Goal: Information Seeking & Learning: Learn about a topic

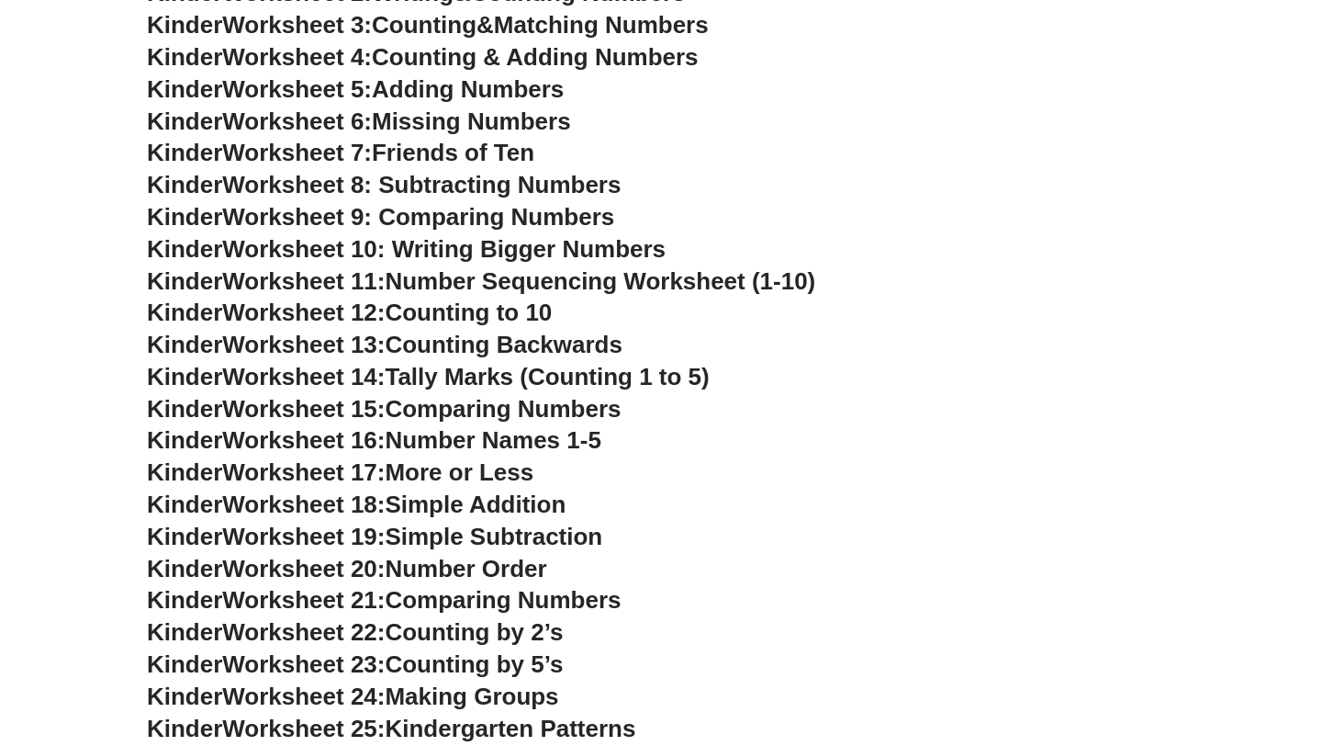
scroll to position [722, 0]
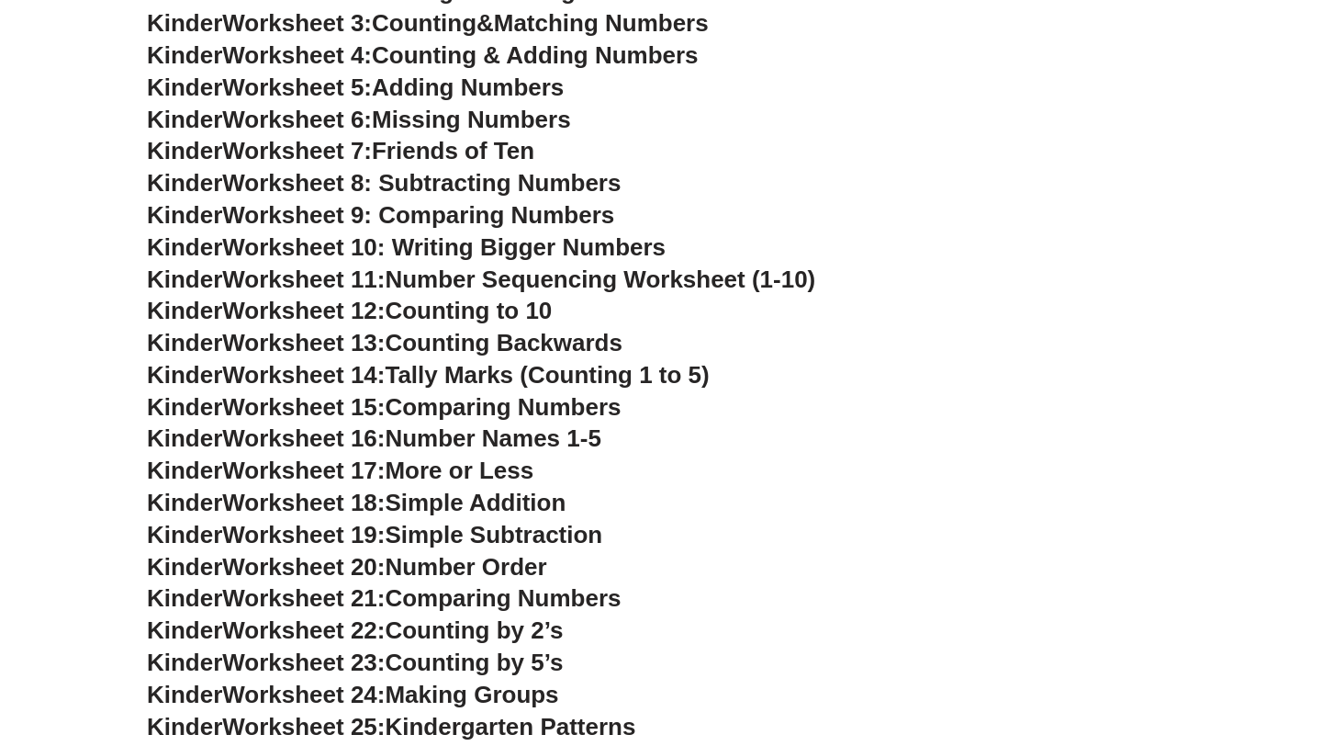
click at [507, 634] on span "Counting by 2’s" at bounding box center [474, 630] width 178 height 28
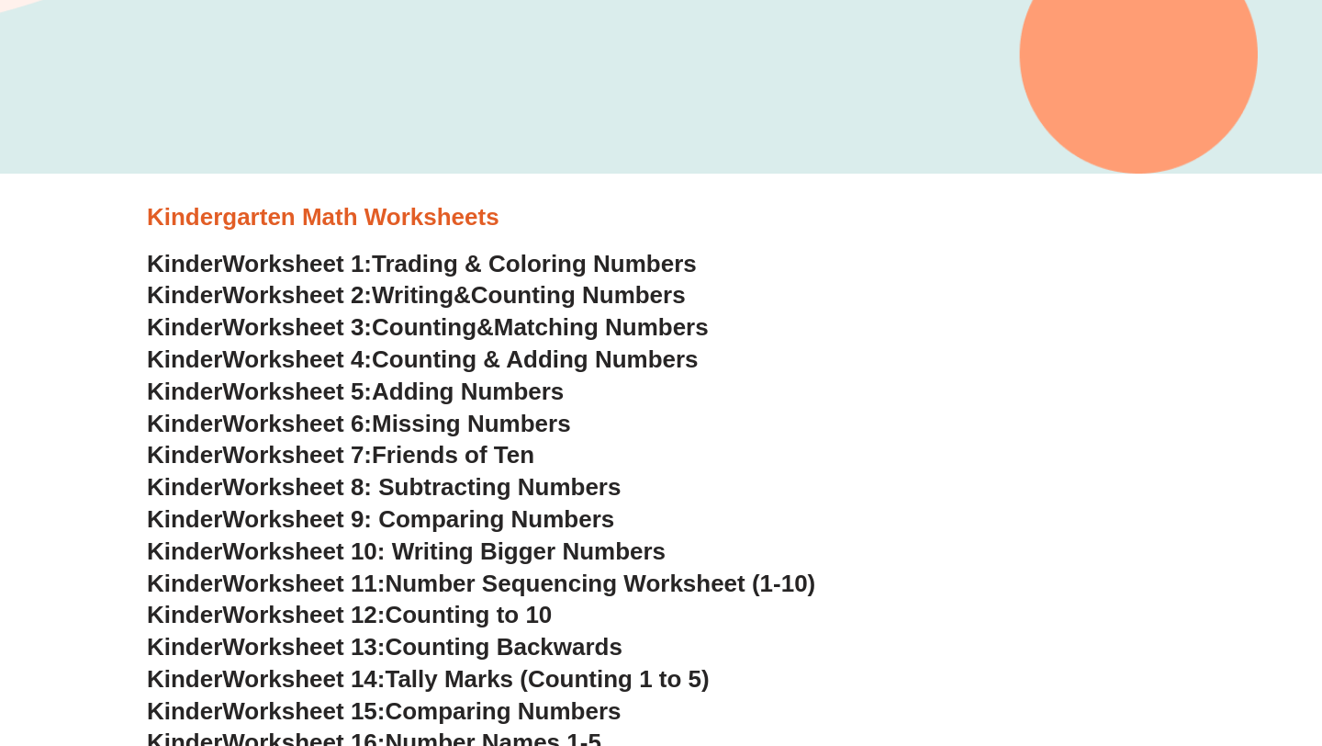
scroll to position [419, 0]
click at [392, 217] on h3 "Kindergarten Math Worksheets" at bounding box center [661, 216] width 1028 height 31
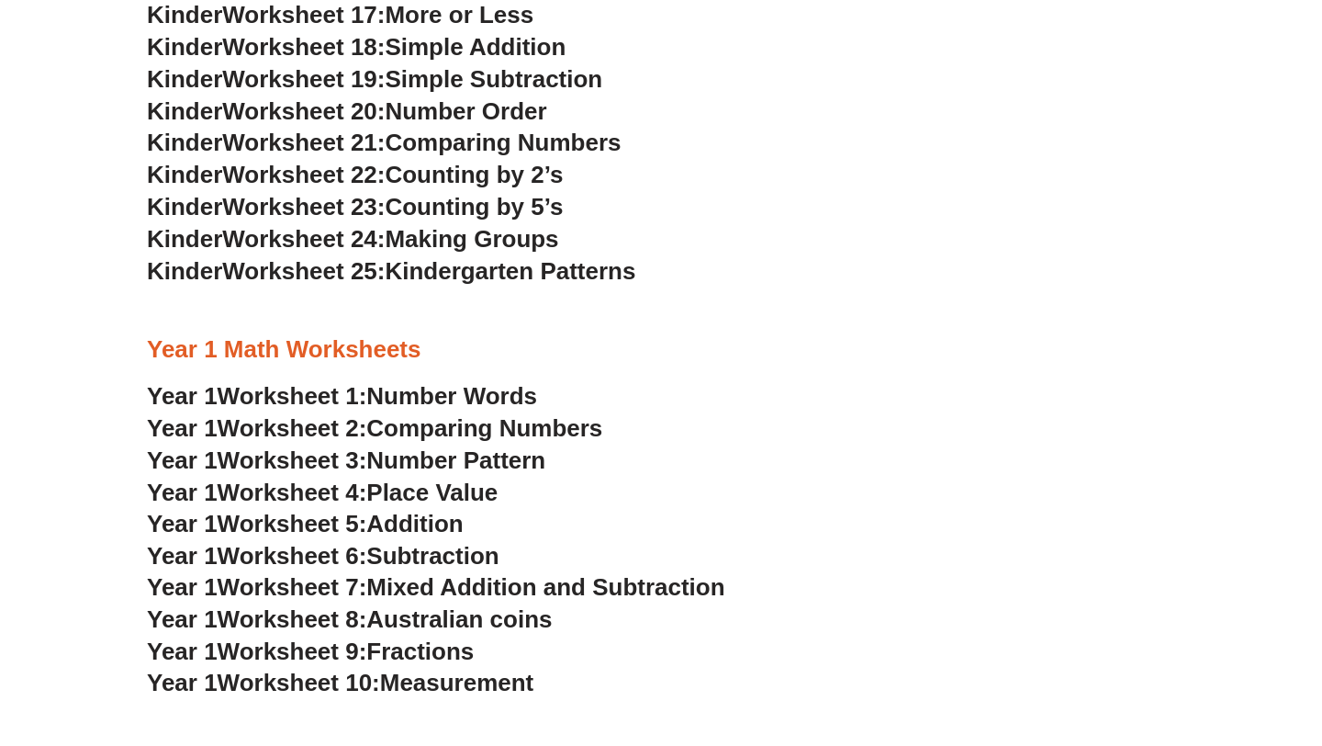
scroll to position [1159, 0]
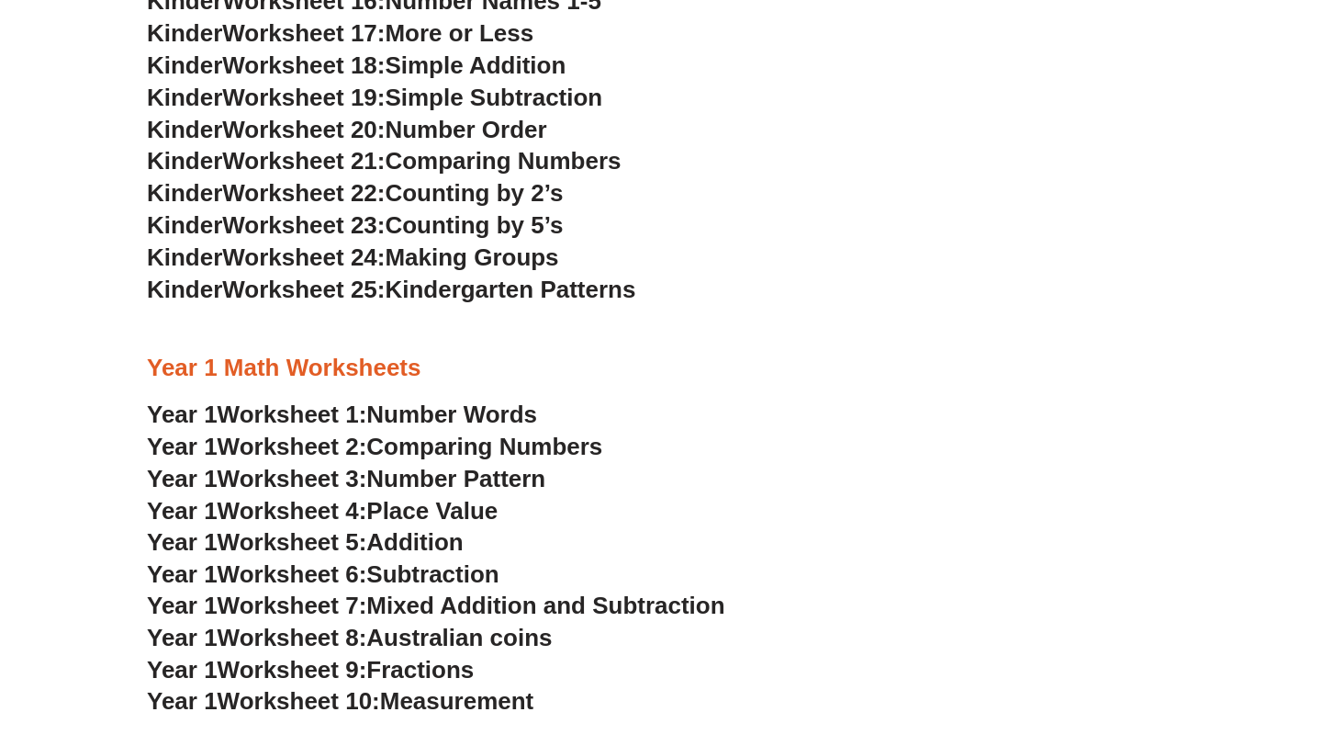
click at [388, 357] on h3 "Year 1 Math Worksheets" at bounding box center [661, 368] width 1028 height 31
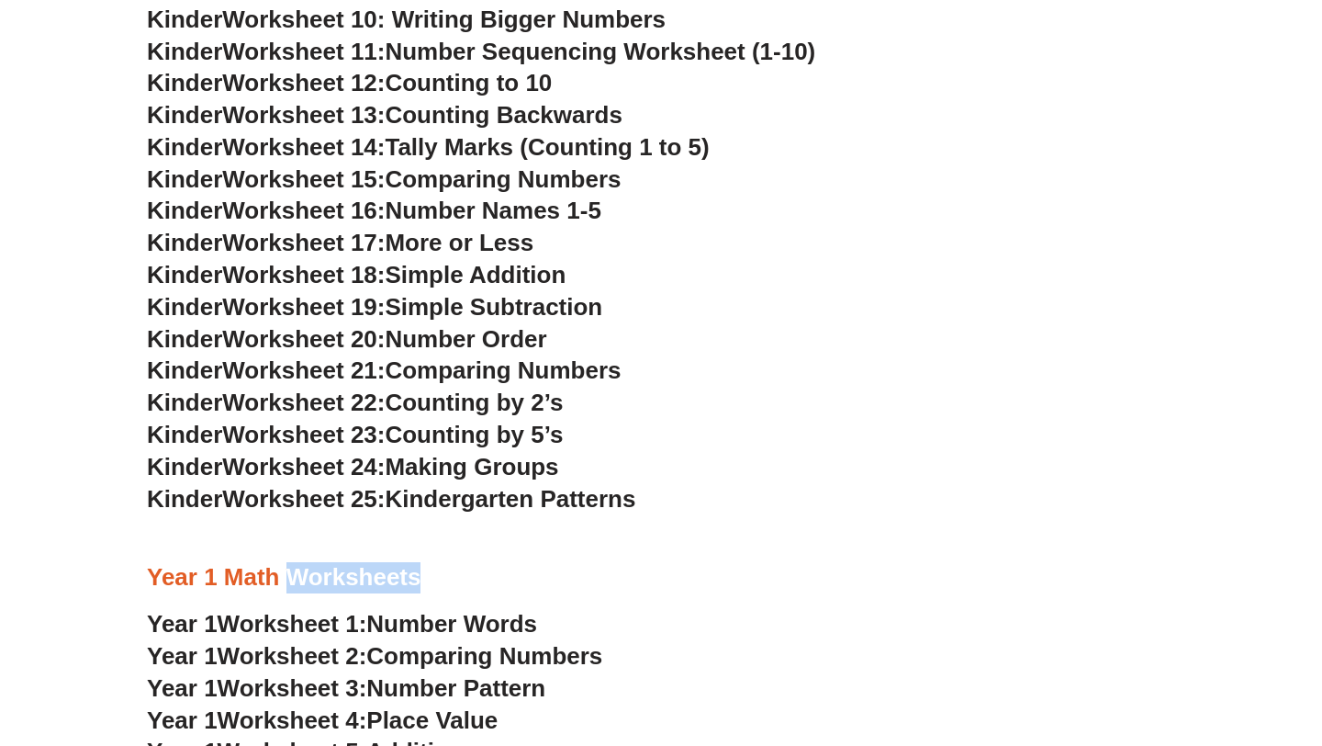
scroll to position [953, 0]
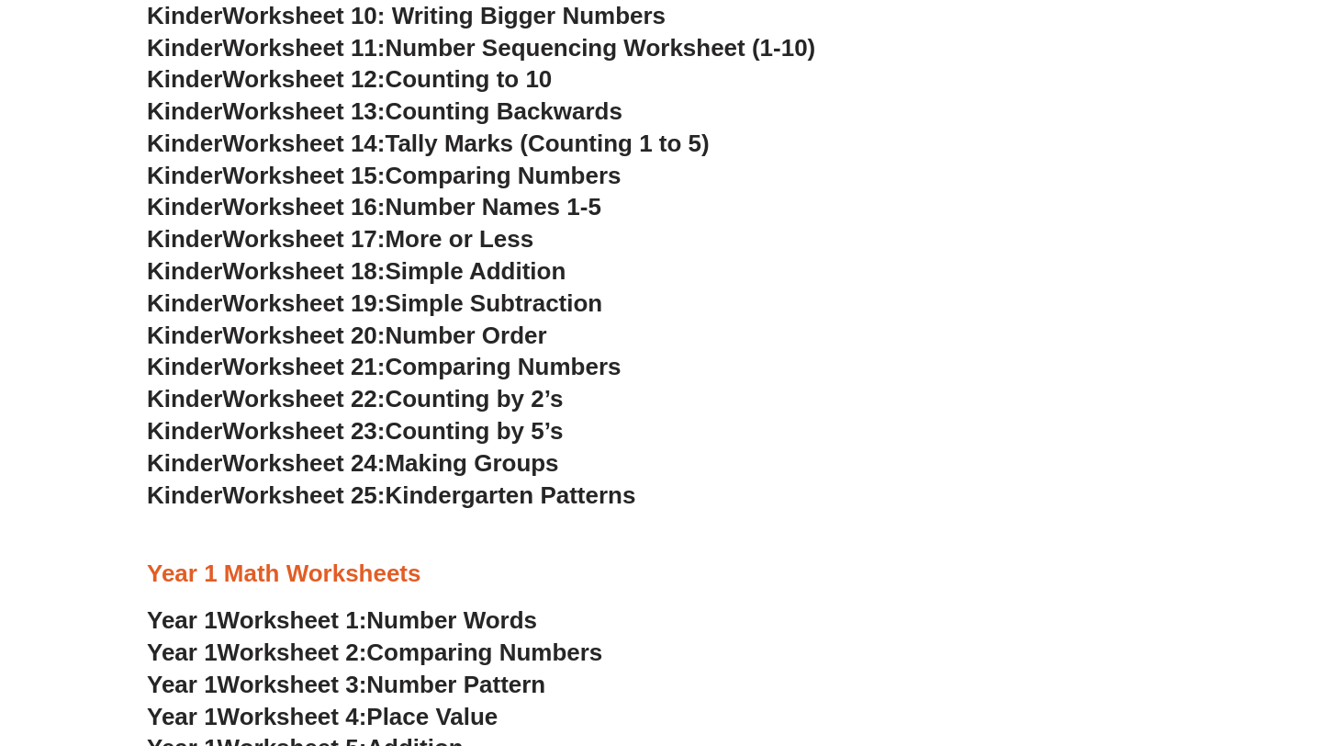
click at [399, 382] on h3 "Kinder Worksheet 21: Comparing Numbers" at bounding box center [661, 367] width 1028 height 31
click at [365, 400] on span "Worksheet 22:" at bounding box center [303, 399] width 163 height 28
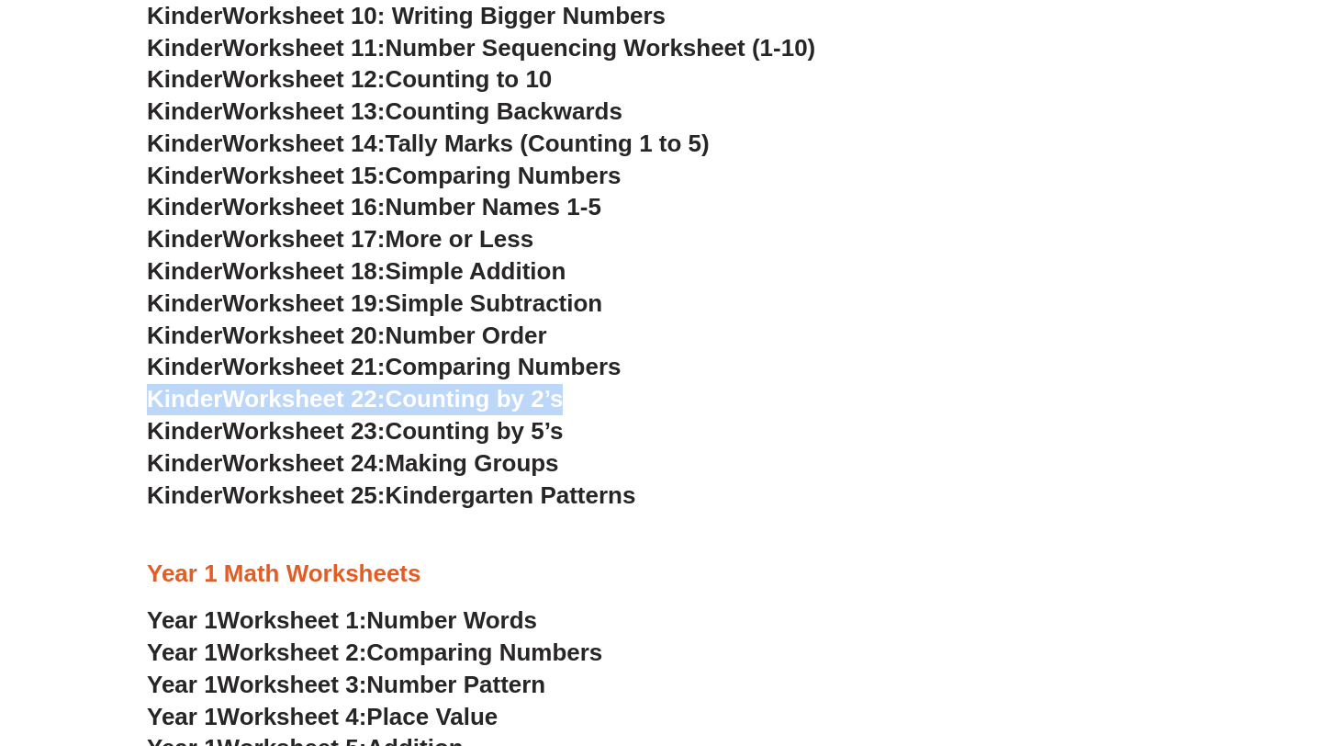
drag, startPoint x: 149, startPoint y: 400, endPoint x: 759, endPoint y: 396, distance: 610.7
click at [760, 396] on h3 "Kinder Worksheet 22: Counting by 2’s" at bounding box center [661, 399] width 1028 height 31
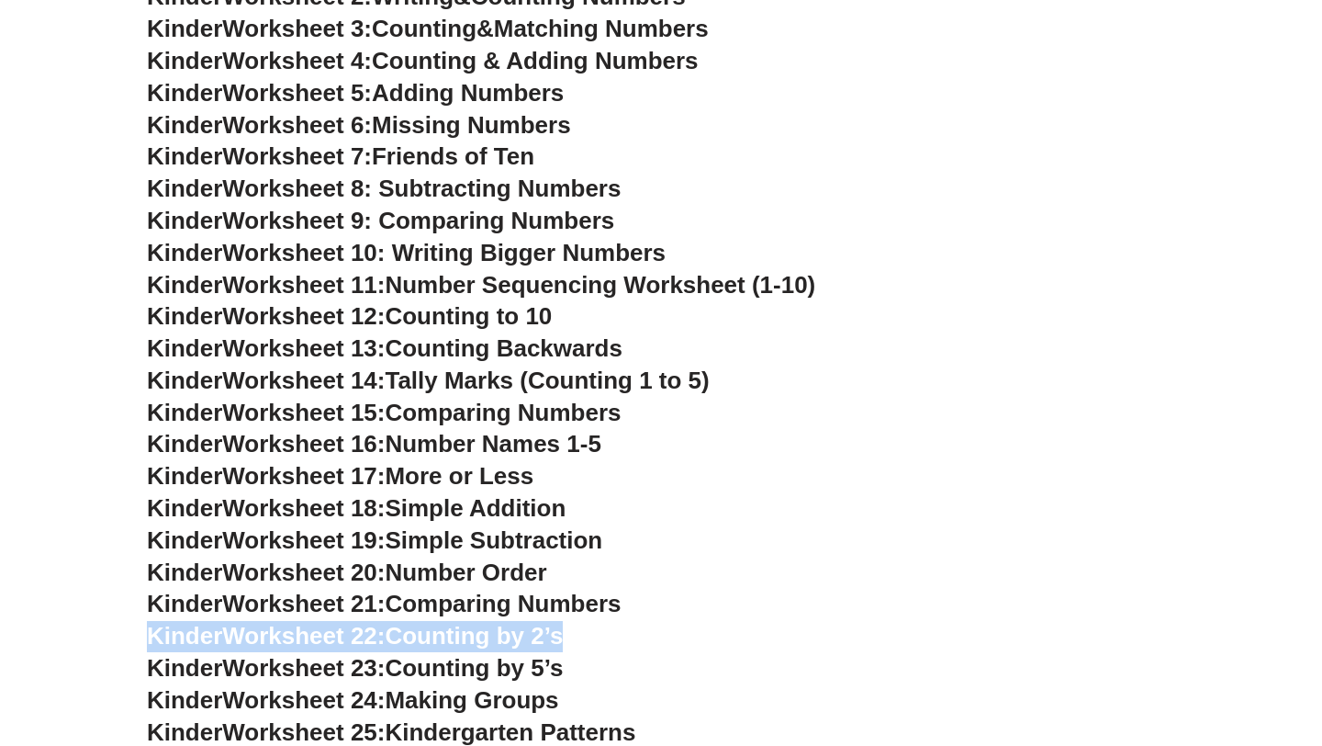
scroll to position [725, 0]
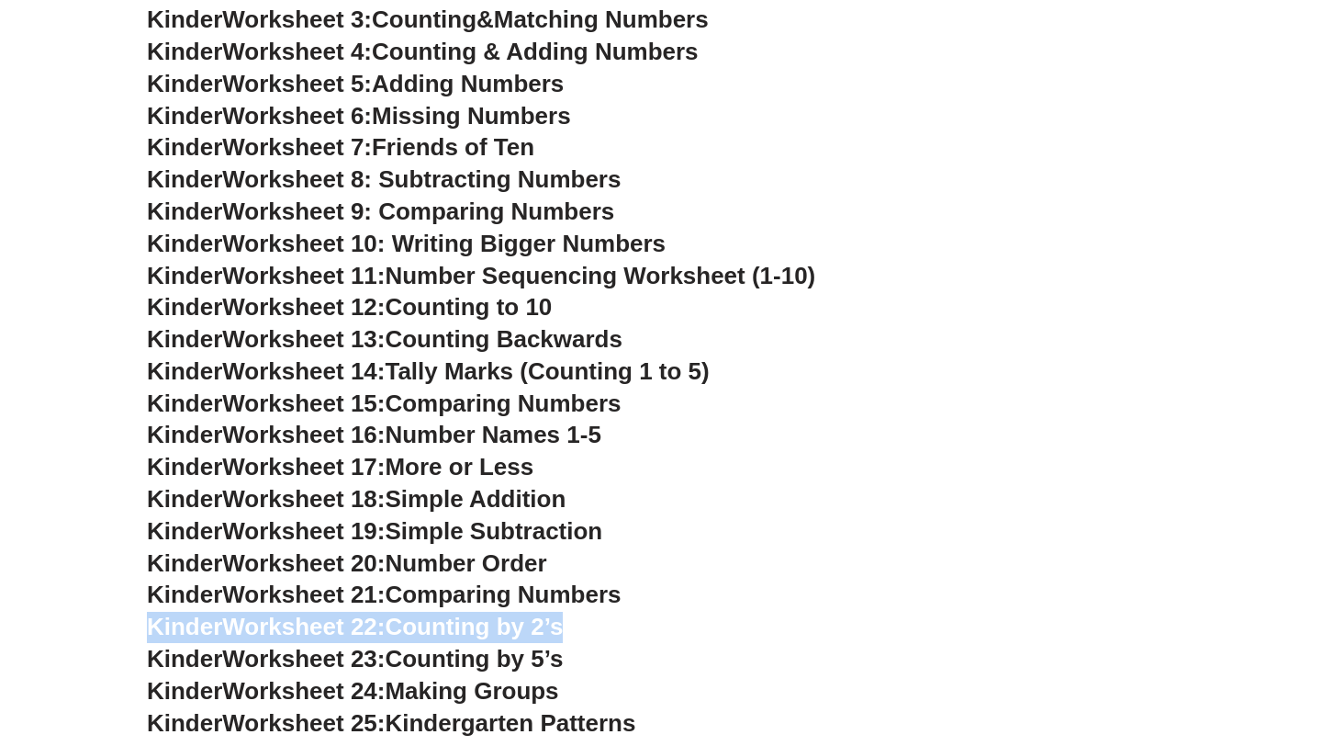
click at [471, 626] on span "Counting by 2’s" at bounding box center [474, 626] width 178 height 28
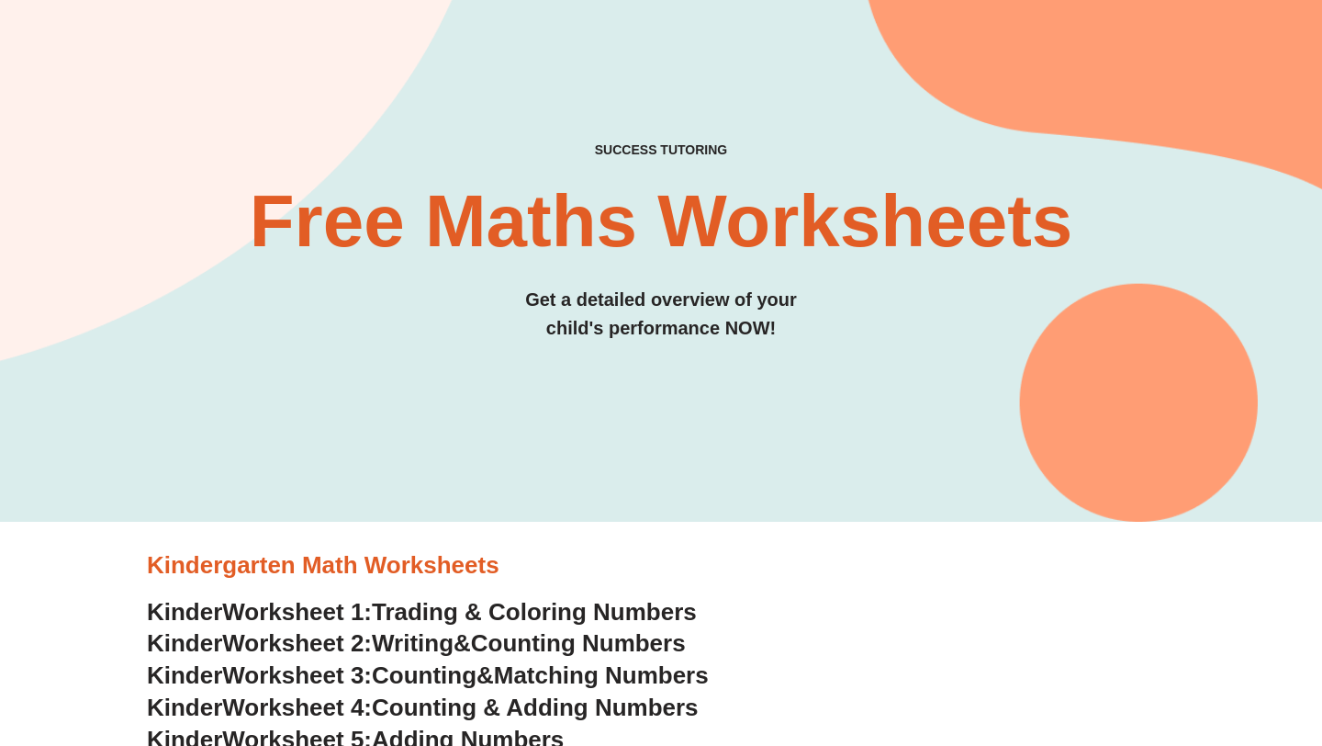
scroll to position [0, 0]
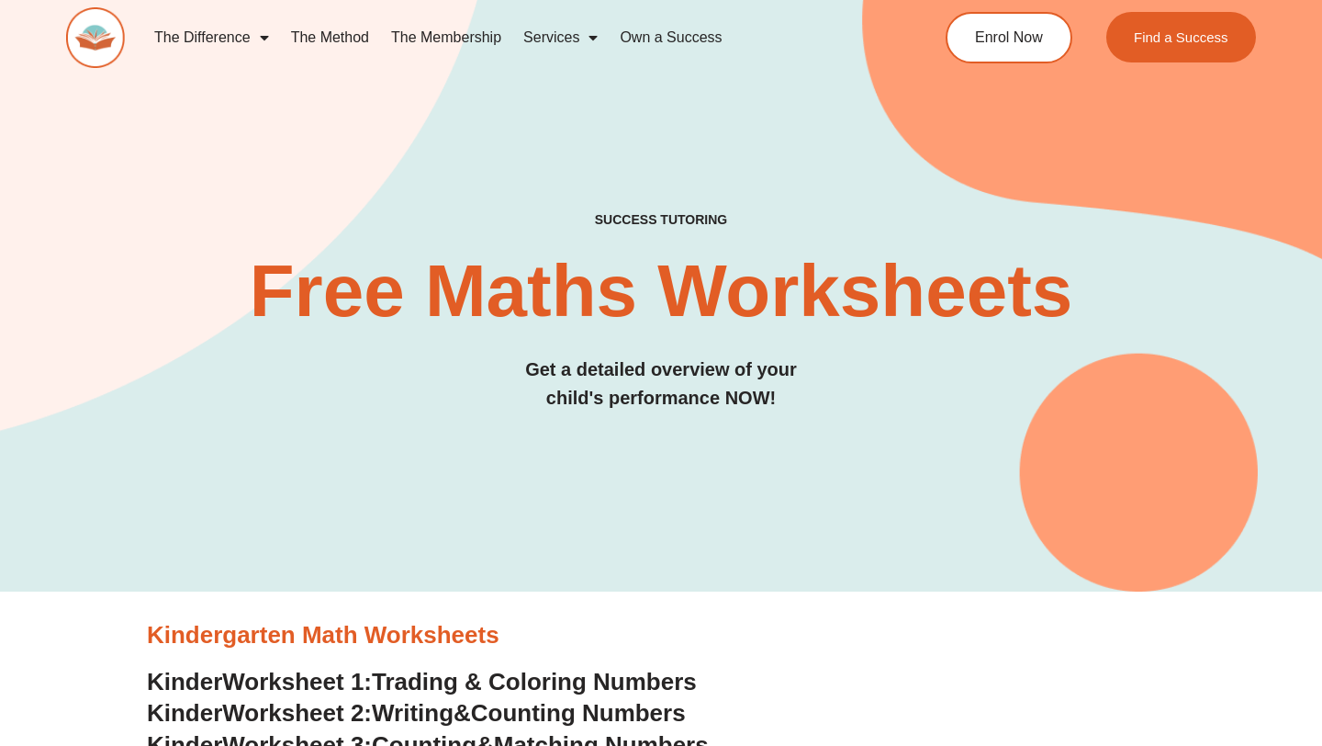
click at [384, 639] on h3 "Kindergarten Math Worksheets" at bounding box center [661, 635] width 1028 height 31
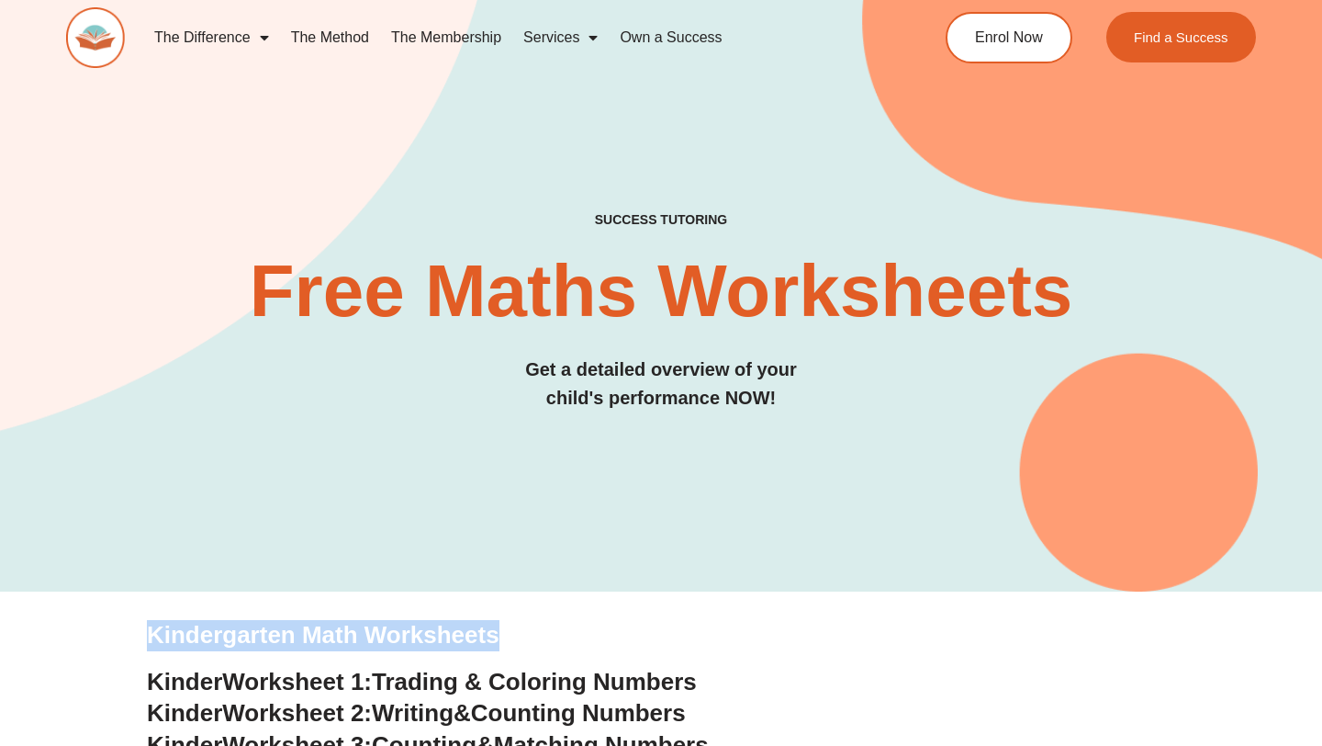
drag, startPoint x: 151, startPoint y: 633, endPoint x: 499, endPoint y: 644, distance: 348.2
click at [500, 643] on h3 "Kindergarten Math Worksheets" at bounding box center [661, 635] width 1028 height 31
click at [338, 39] on link "The Method" at bounding box center [330, 38] width 100 height 42
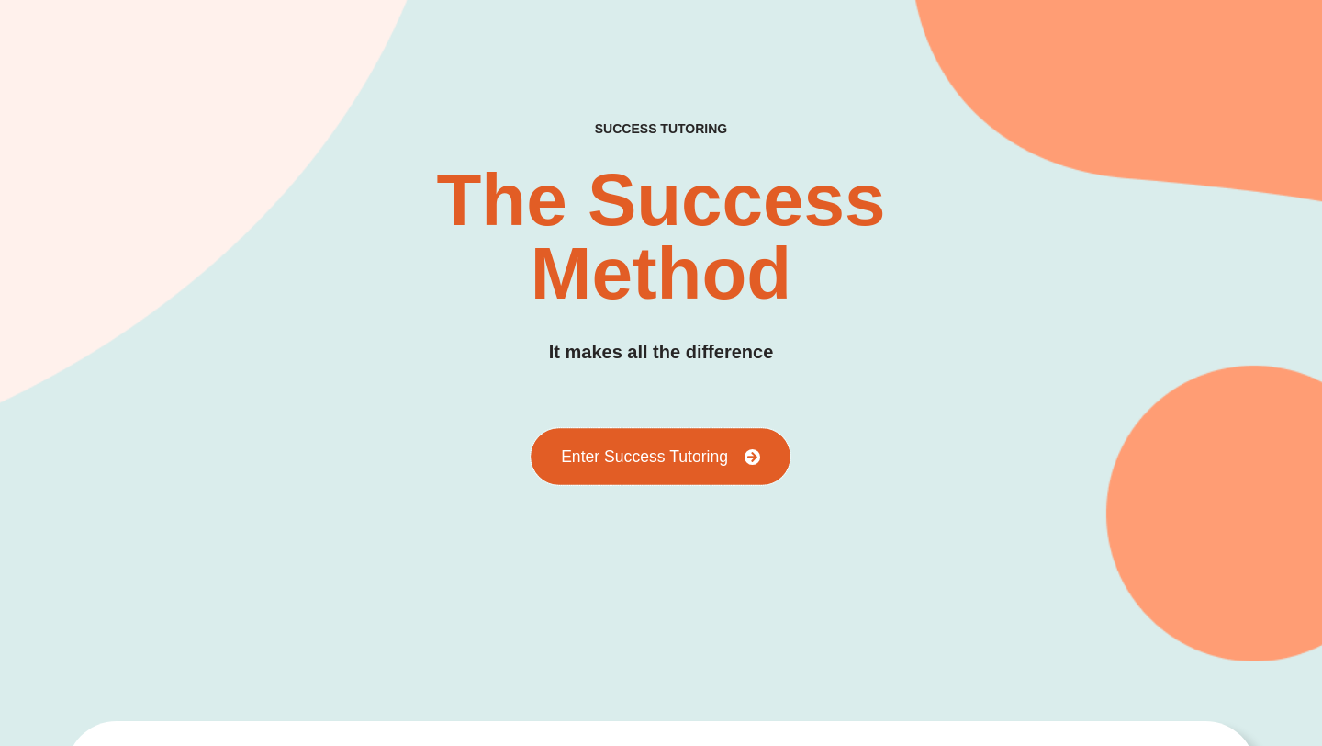
scroll to position [195, 0]
